Goal: Navigation & Orientation: Find specific page/section

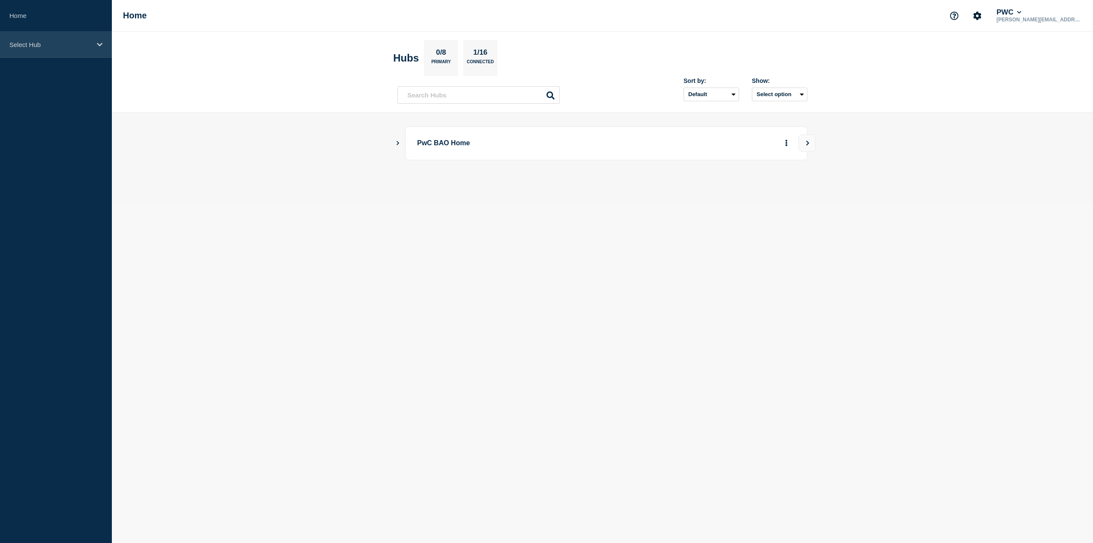
click at [102, 44] on icon at bounding box center [100, 44] width 6 height 6
click at [95, 44] on div "Select Hub" at bounding box center [56, 45] width 112 height 26
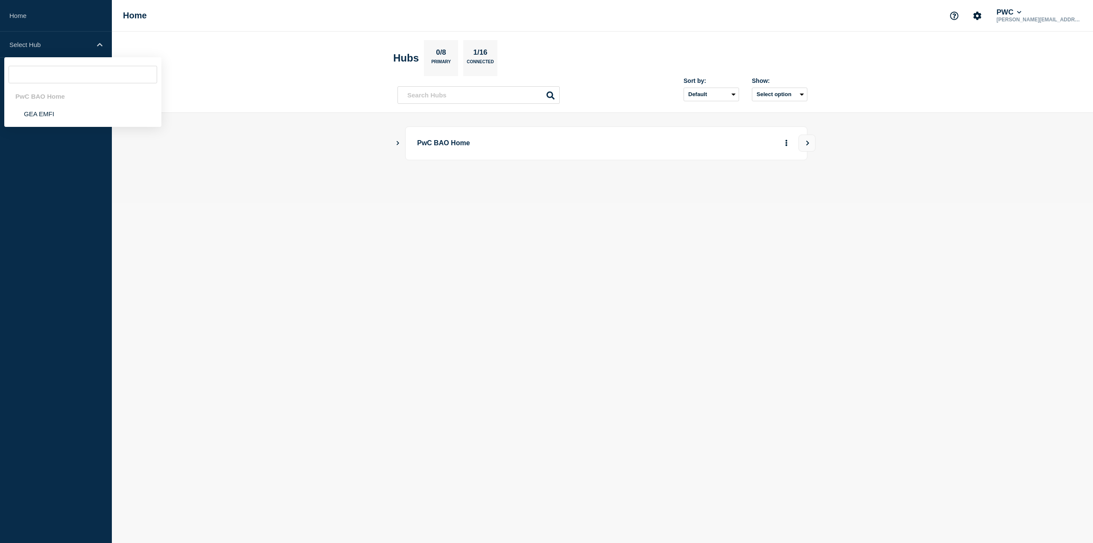
click at [394, 144] on main "PwC BAO Home" at bounding box center [602, 158] width 981 height 90
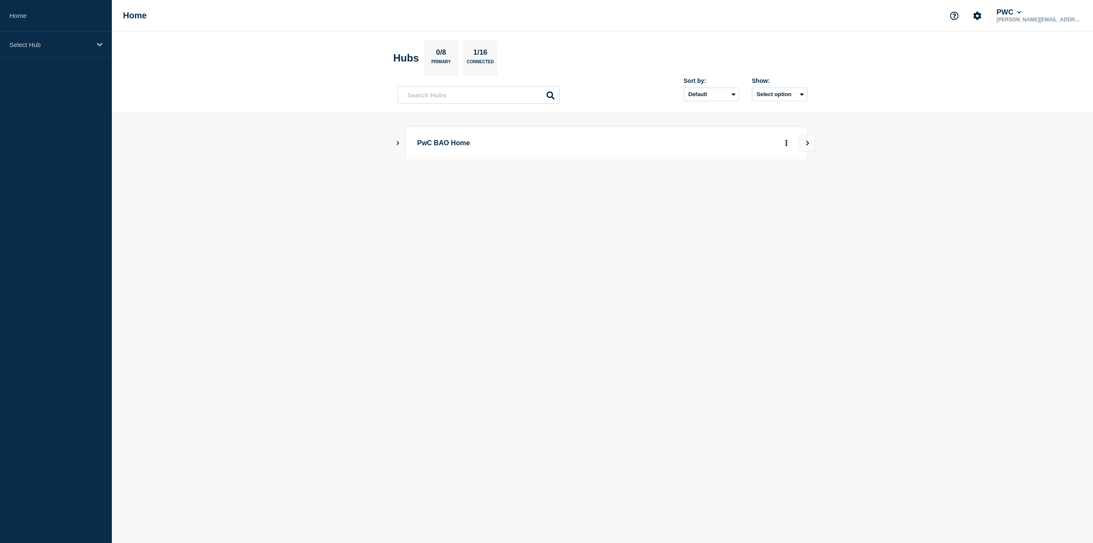
click at [399, 143] on icon "Show Connected Hubs" at bounding box center [398, 143] width 3 height 4
click at [283, 238] on main "PwC BAO Home GEA EMFI 60 15 0 Create incident See overview" at bounding box center [602, 179] width 981 height 133
